Goal: Transaction & Acquisition: Book appointment/travel/reservation

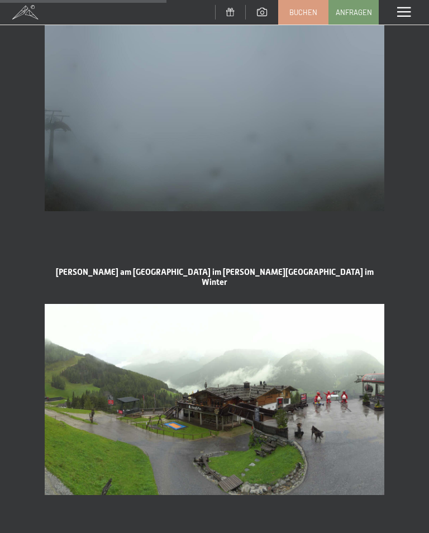
scroll to position [904, 0]
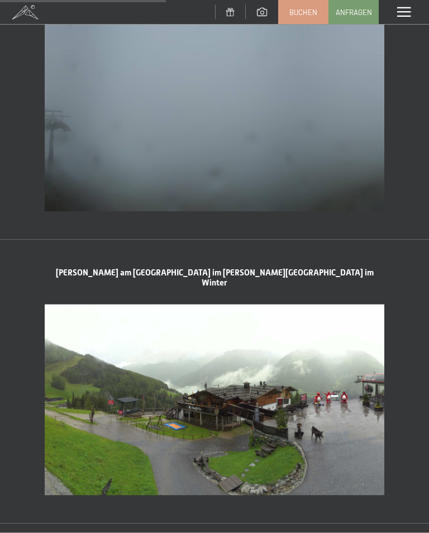
click at [404, 11] on span at bounding box center [403, 12] width 13 height 10
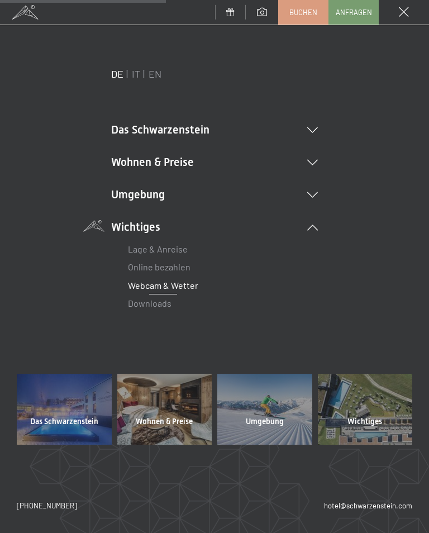
click at [317, 158] on li "Wohnen & Preise Inklusivleistungen Zimmer & Preise Liste Angebote Liste Familie…" at bounding box center [214, 162] width 207 height 16
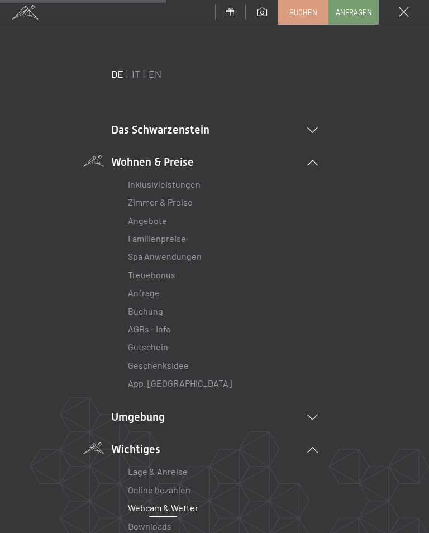
click at [191, 206] on link "Zimmer & Preise" at bounding box center [160, 202] width 65 height 11
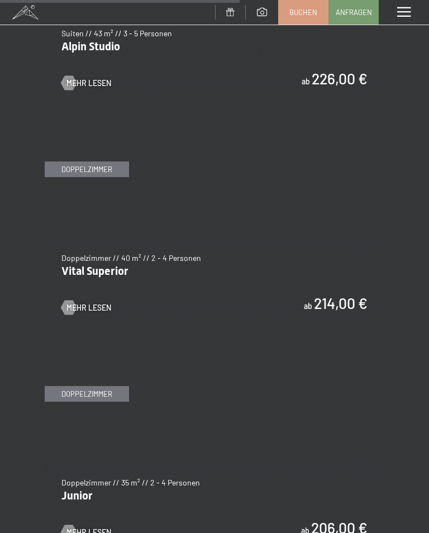
scroll to position [2318, 0]
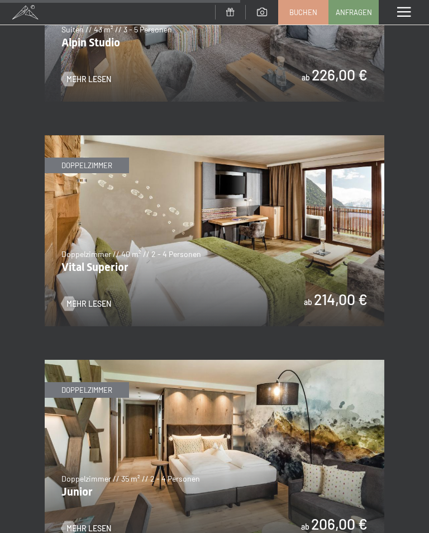
click at [351, 265] on img at bounding box center [214, 230] width 339 height 191
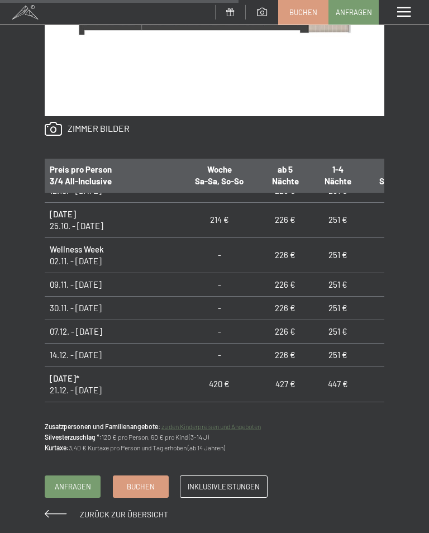
scroll to position [740, 0]
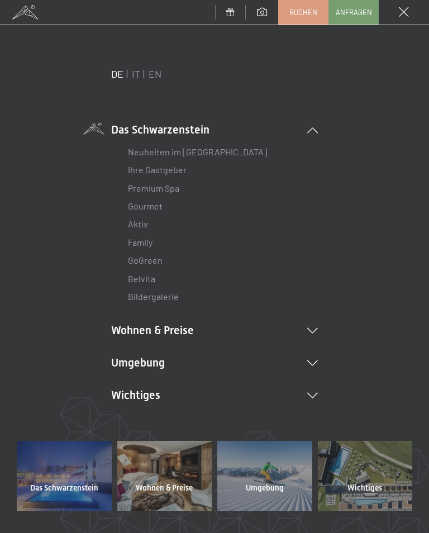
click at [308, 324] on li "Wohnen & Preise Inklusivleistungen Zimmer & Preise Liste Angebote Liste Familie…" at bounding box center [214, 330] width 207 height 16
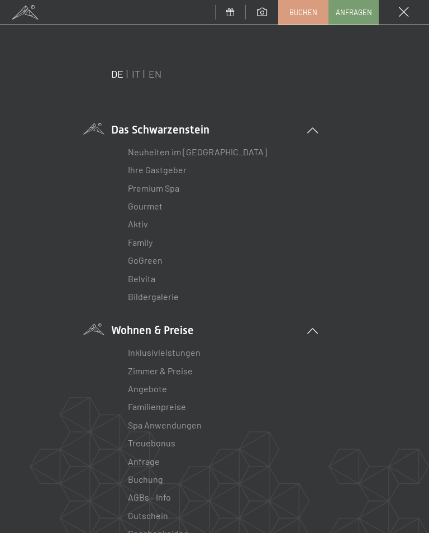
click at [183, 368] on link "Zimmer & Preise" at bounding box center [160, 370] width 65 height 11
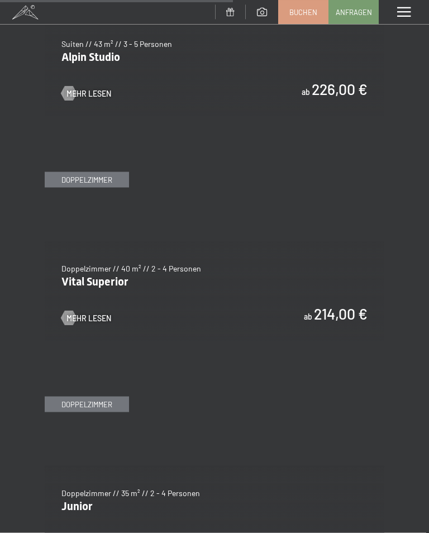
scroll to position [2324, 0]
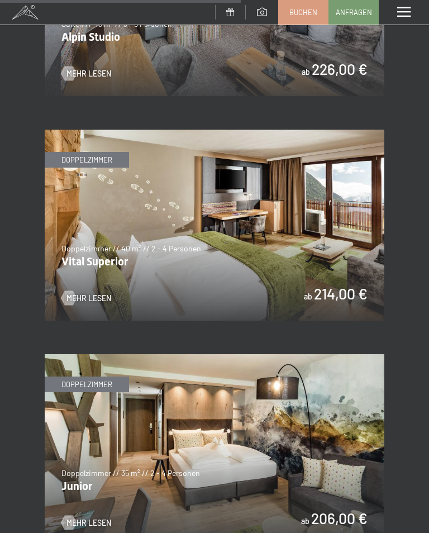
click at [340, 250] on img at bounding box center [214, 225] width 339 height 191
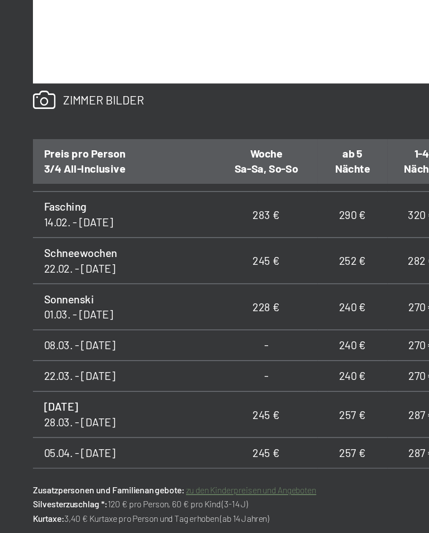
scroll to position [523, 0]
